Goal: Browse casually

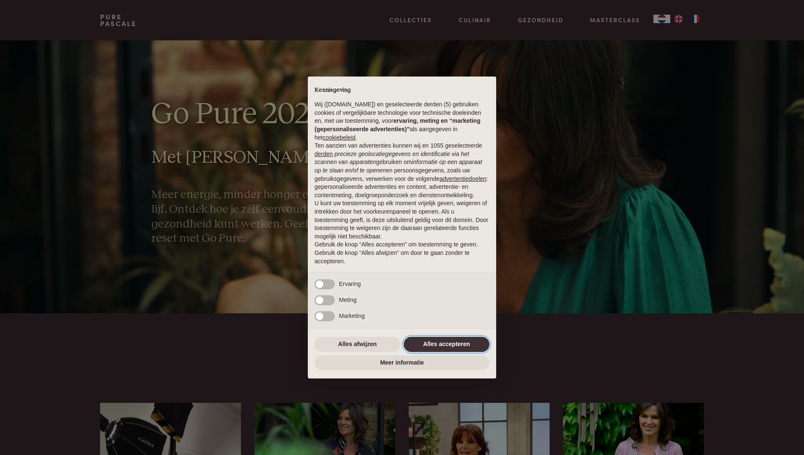
click at [436, 342] on button "Alles accepteren" at bounding box center [446, 344] width 86 height 15
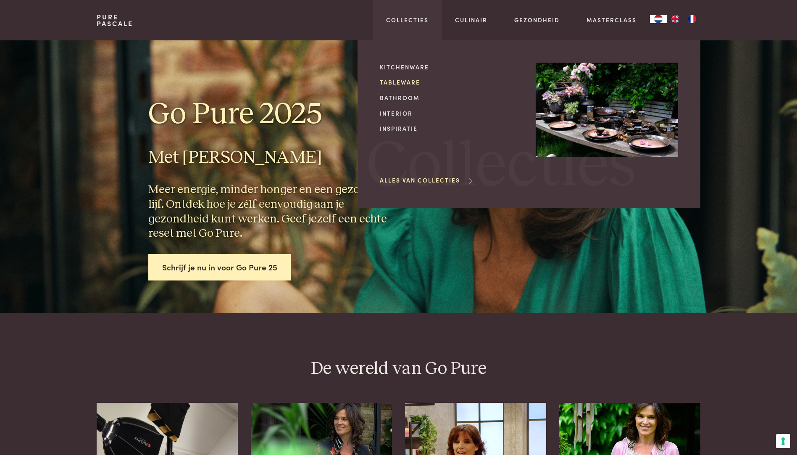
click at [404, 79] on link "Tableware" at bounding box center [451, 82] width 142 height 9
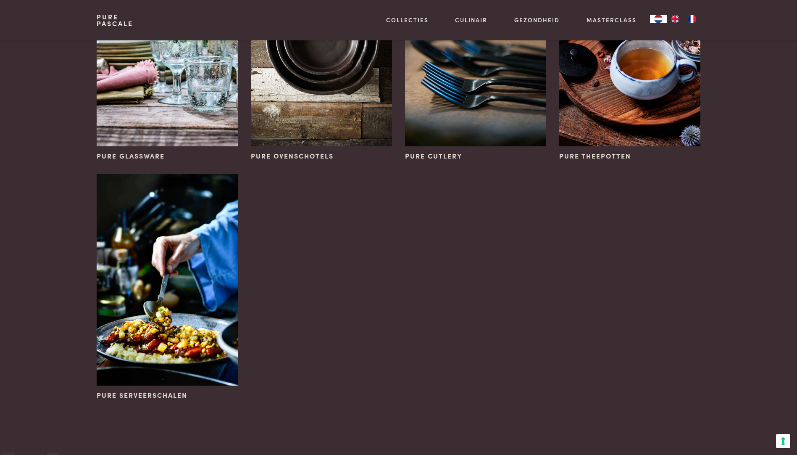
scroll to position [420, 0]
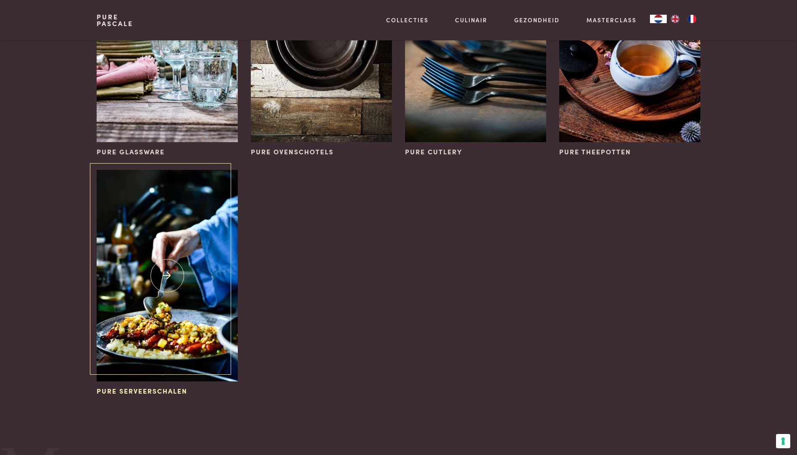
click at [145, 317] on img at bounding box center [167, 275] width 141 height 211
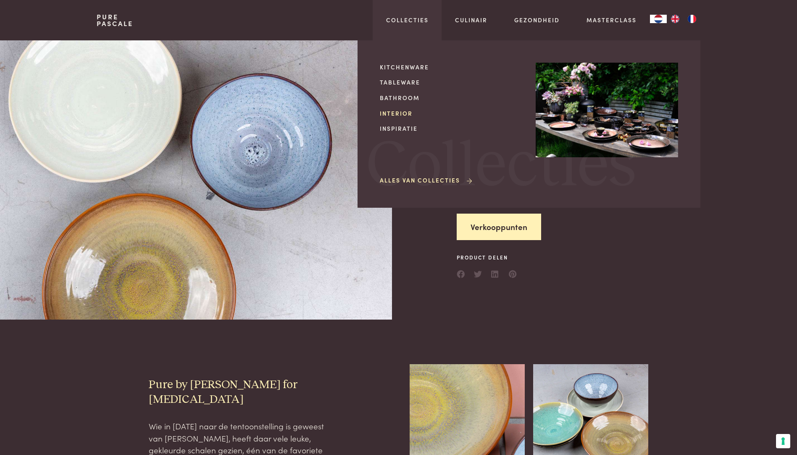
click at [400, 111] on link "Interior" at bounding box center [451, 113] width 142 height 9
click at [390, 93] on link "Bathroom" at bounding box center [451, 97] width 142 height 9
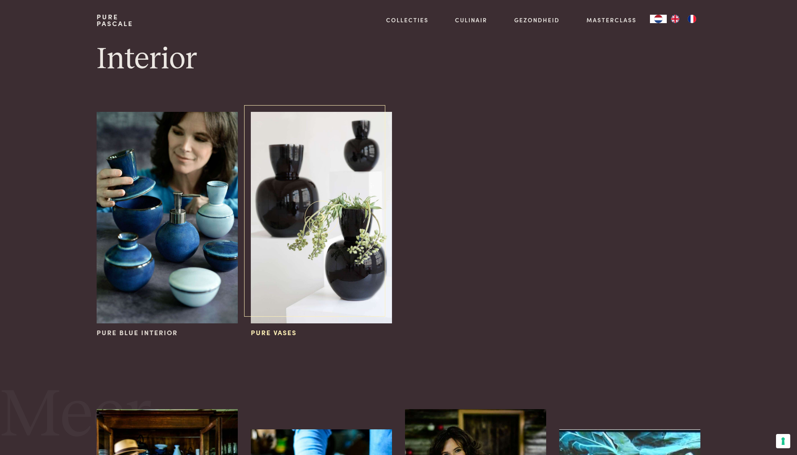
click at [344, 211] on img at bounding box center [321, 217] width 141 height 211
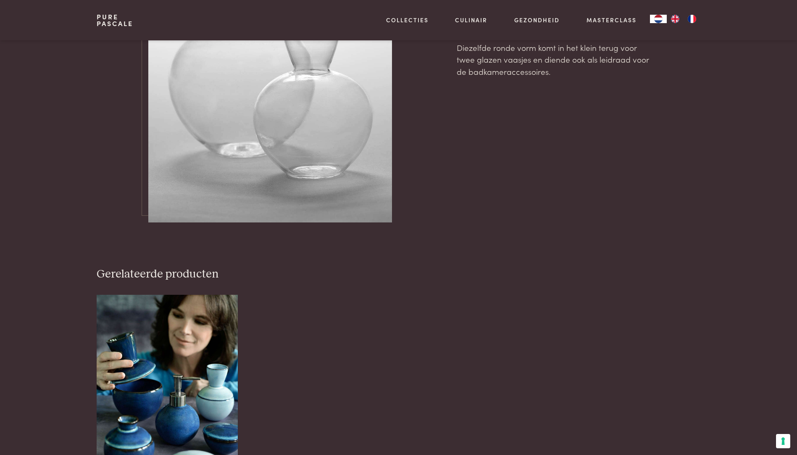
scroll to position [1009, 0]
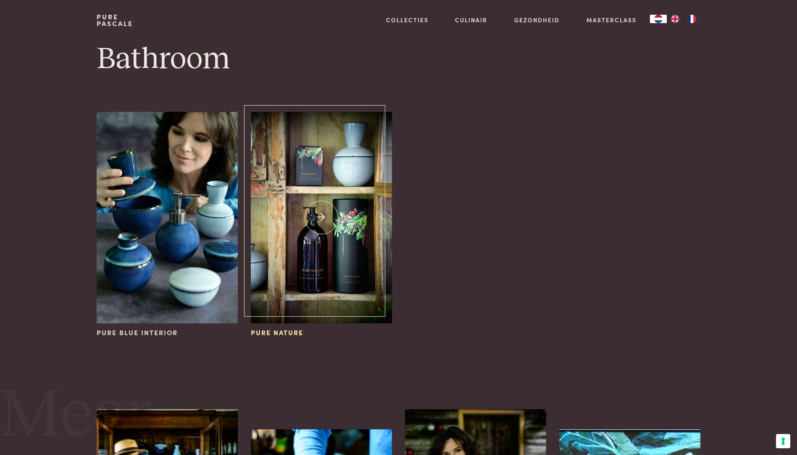
click at [300, 223] on img at bounding box center [321, 217] width 141 height 211
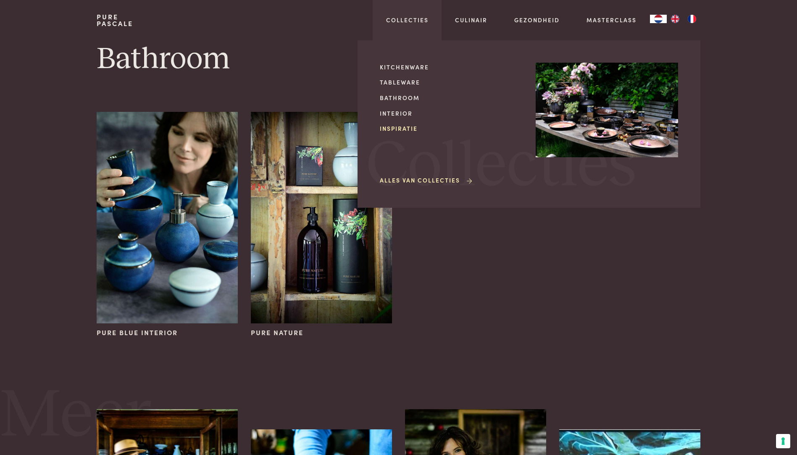
click at [400, 127] on link "Inspiratie" at bounding box center [451, 128] width 142 height 9
click at [419, 182] on link "Alles van Collecties" at bounding box center [427, 180] width 94 height 9
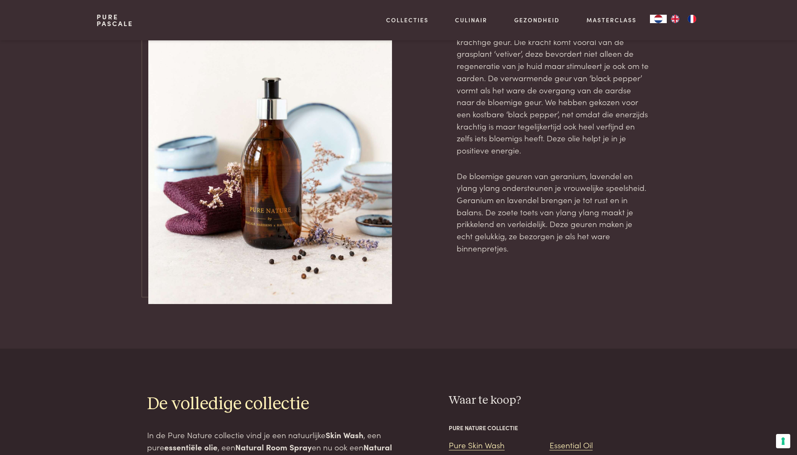
scroll to position [925, 0]
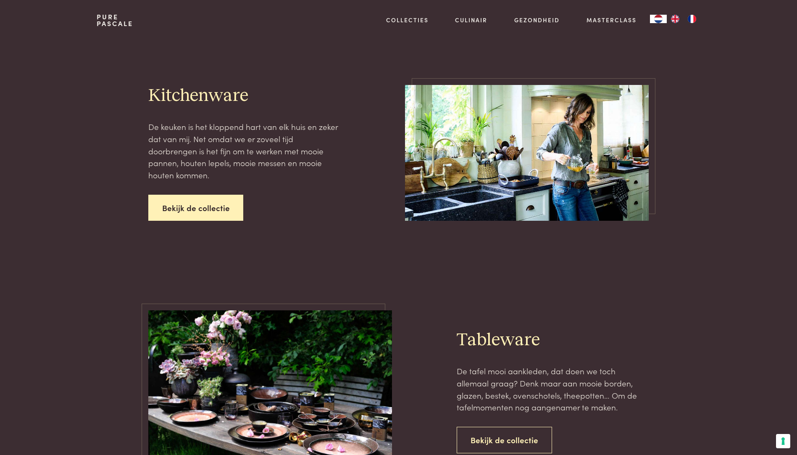
click at [213, 211] on link "Bekijk de collectie" at bounding box center [195, 208] width 95 height 26
